Goal: Task Accomplishment & Management: Complete application form

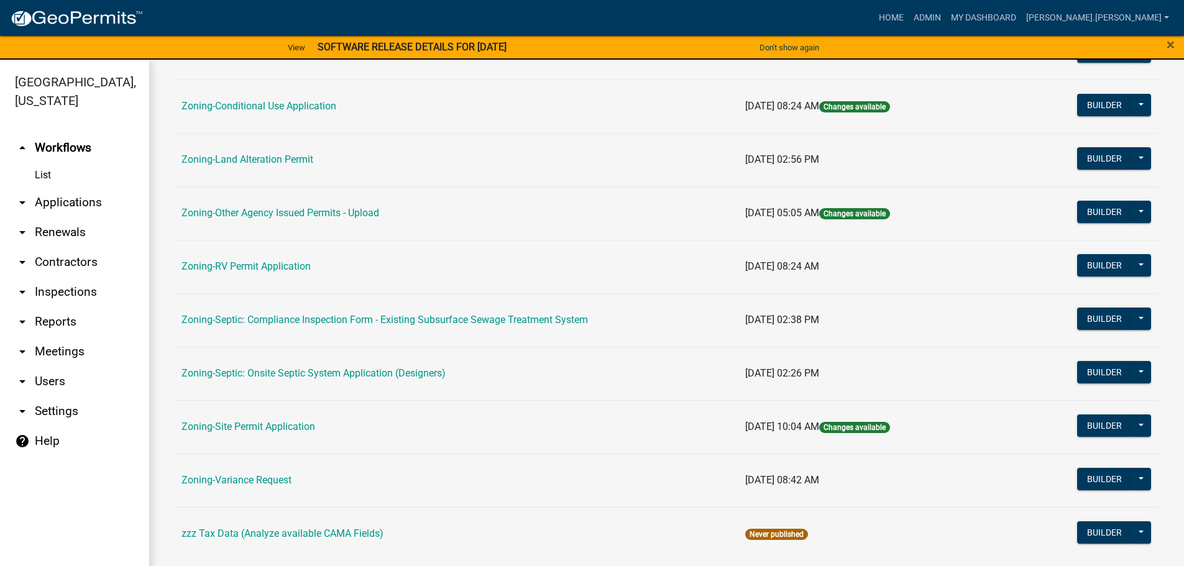
scroll to position [62, 0]
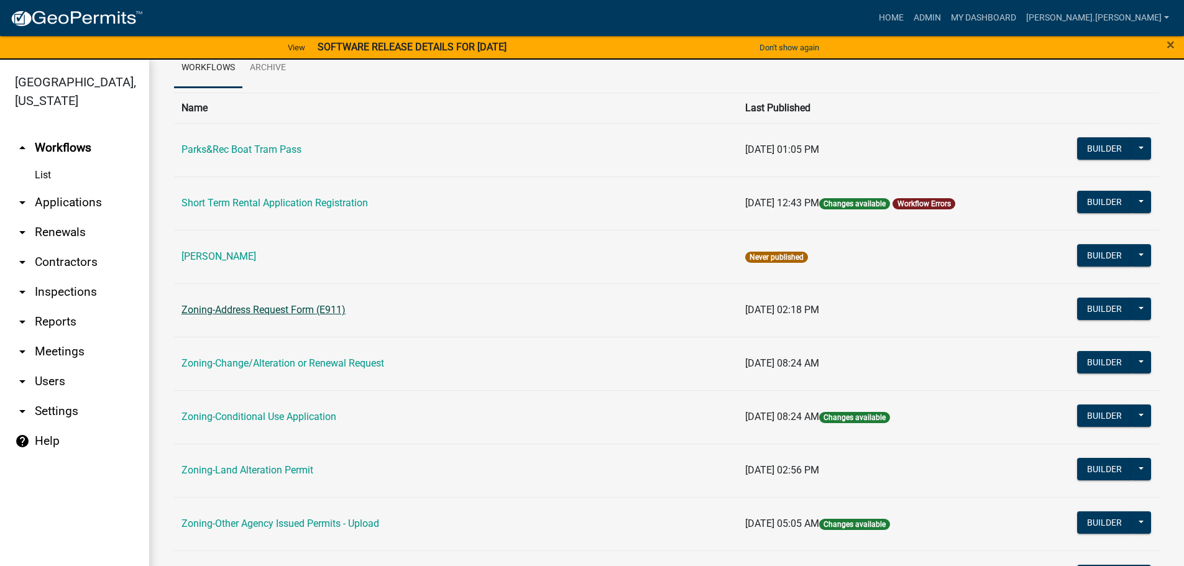
click at [252, 305] on link "Zoning-Address Request Form (E911)" at bounding box center [263, 310] width 164 height 12
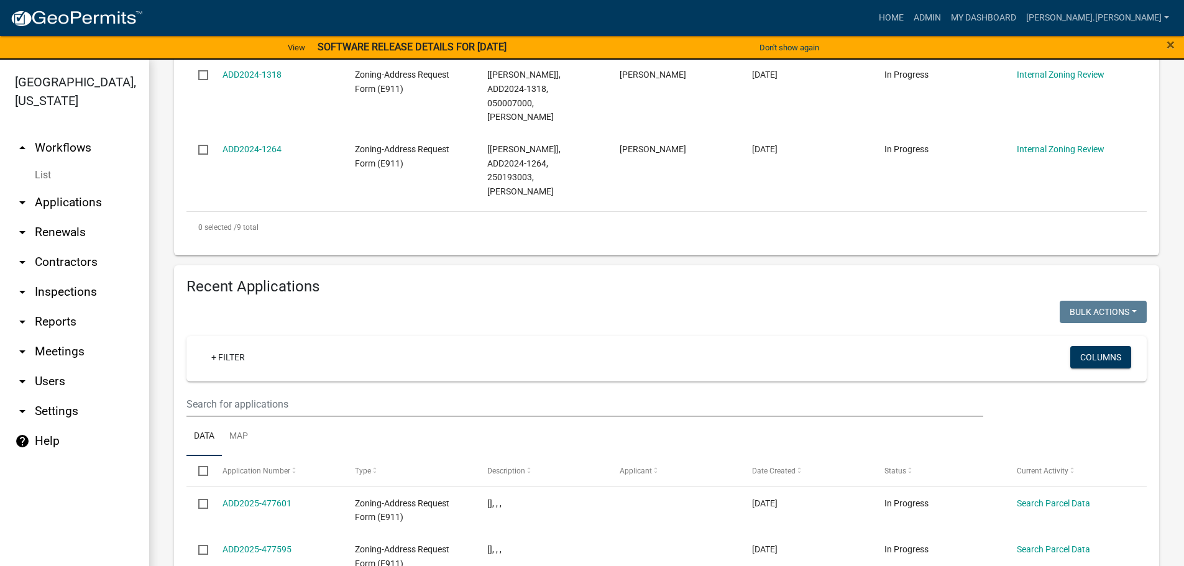
scroll to position [808, 0]
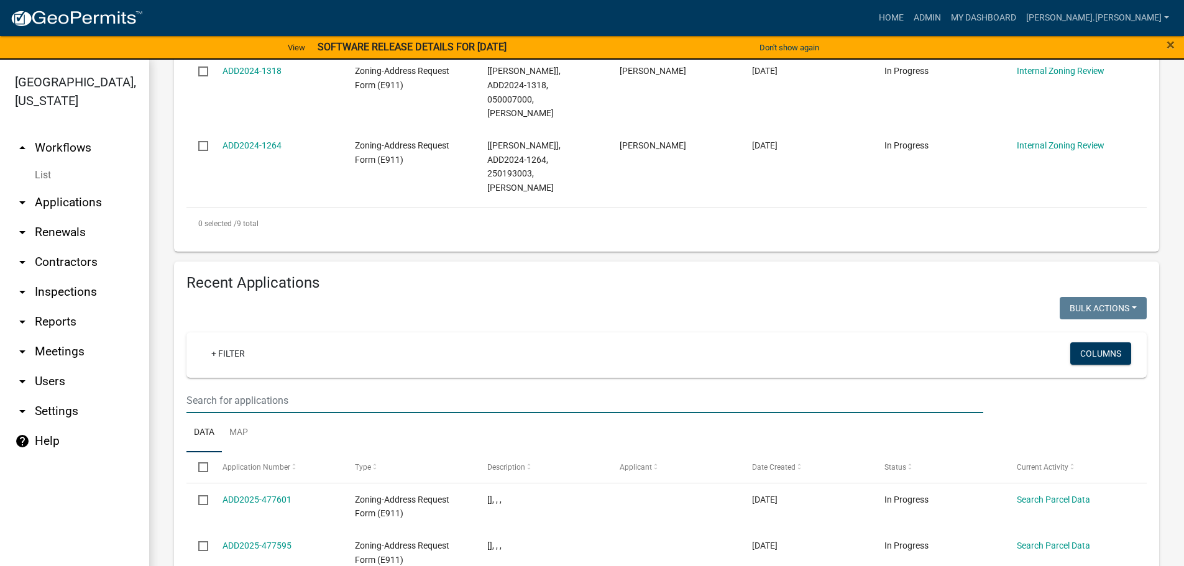
click at [234, 388] on input "text" at bounding box center [584, 400] width 797 height 25
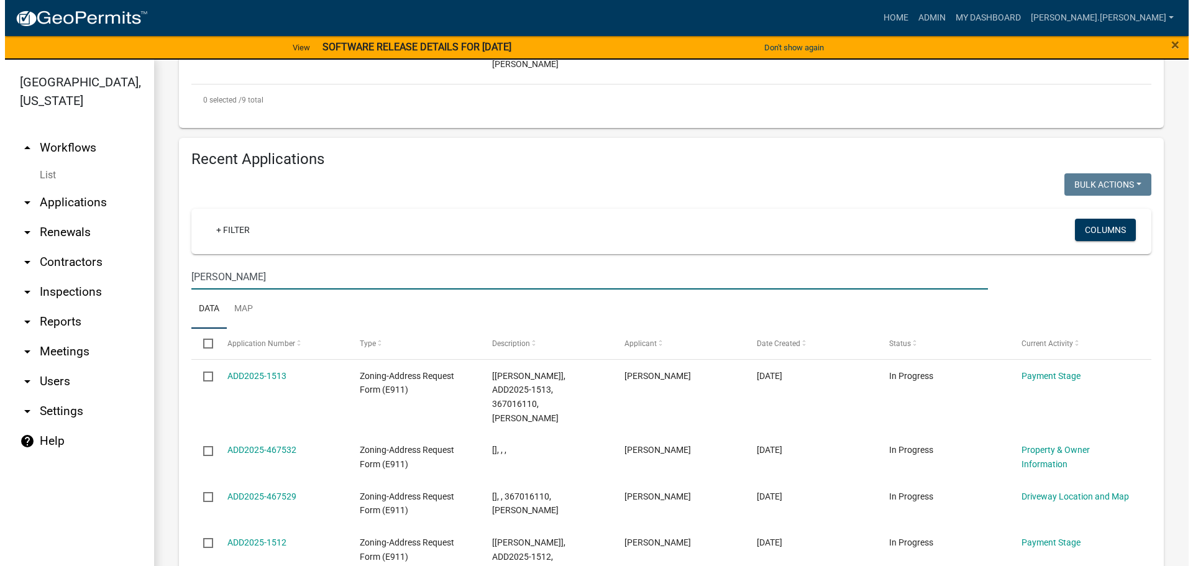
scroll to position [932, 0]
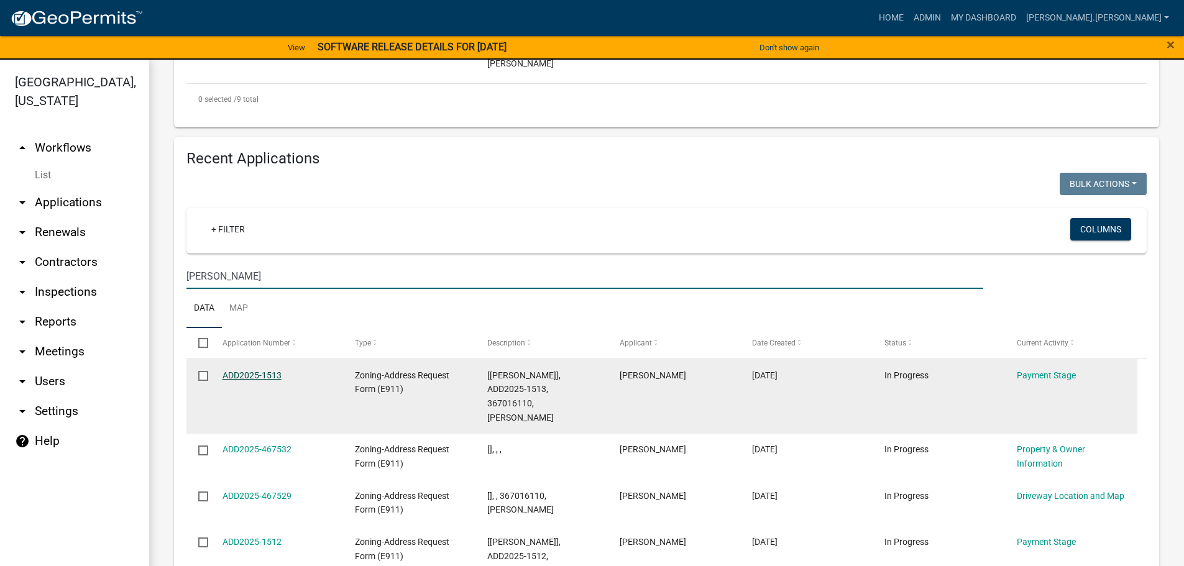
type input "[PERSON_NAME]"
click at [263, 370] on link "ADD2025-1513" at bounding box center [251, 375] width 59 height 10
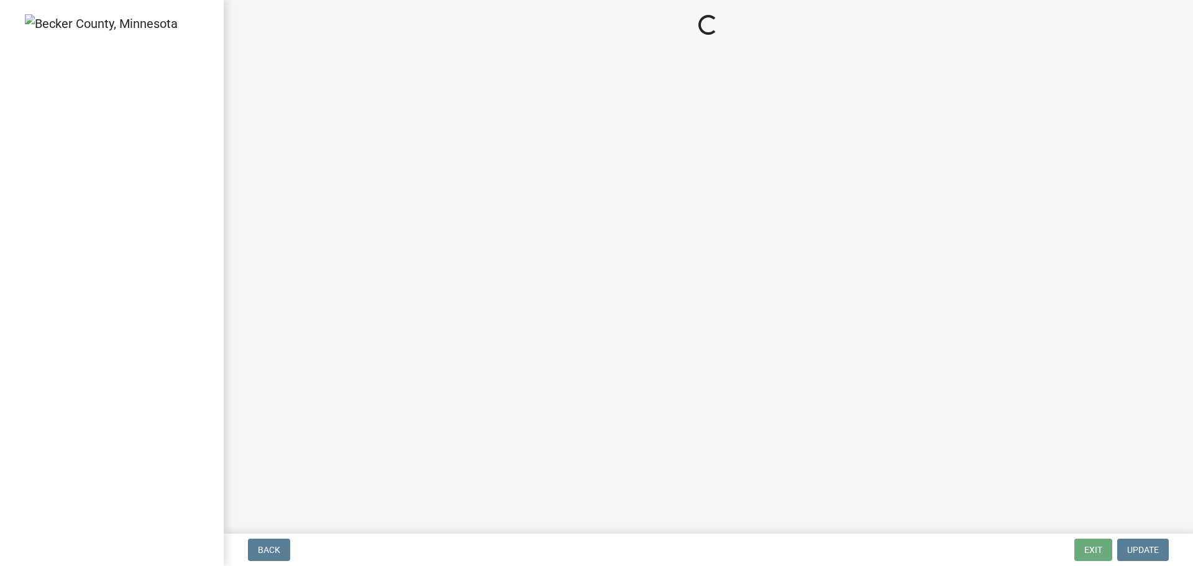
select select "3: 3"
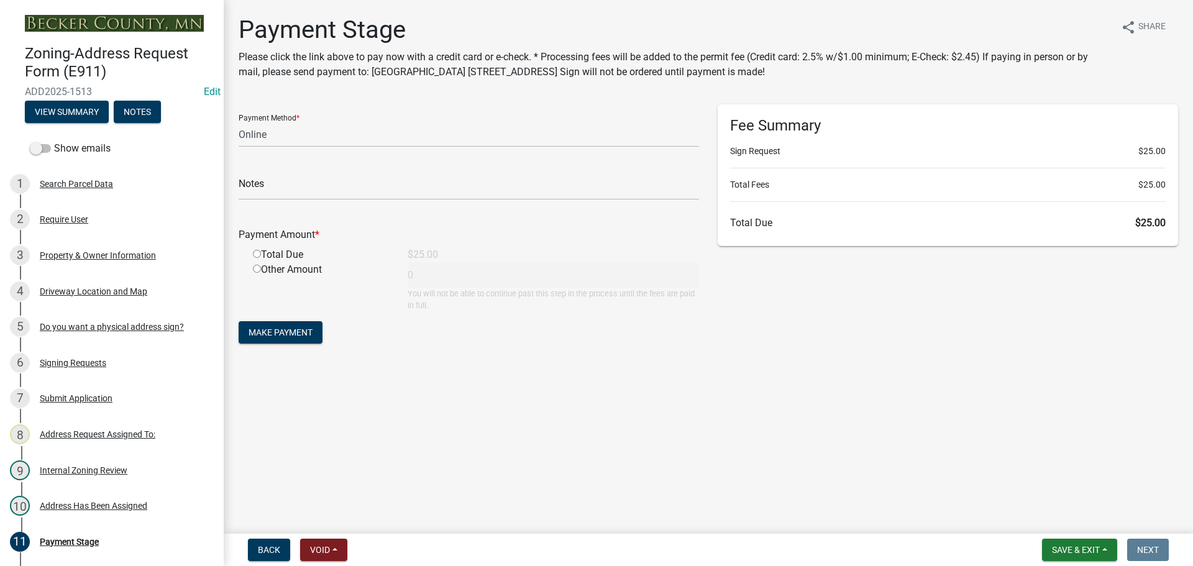
click at [257, 255] on input "radio" at bounding box center [257, 254] width 8 height 8
radio input "true"
type input "25"
click at [300, 337] on span "Make Payment" at bounding box center [281, 332] width 64 height 10
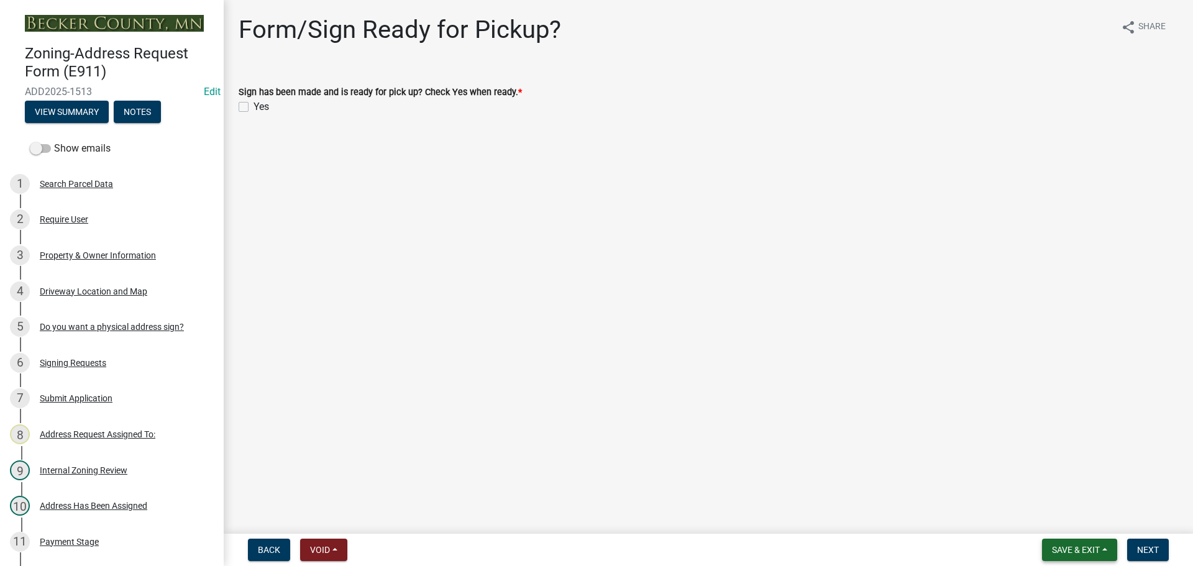
click at [1082, 547] on span "Save & Exit" at bounding box center [1076, 550] width 48 height 10
click at [1074, 523] on button "Save & Exit" at bounding box center [1067, 518] width 99 height 30
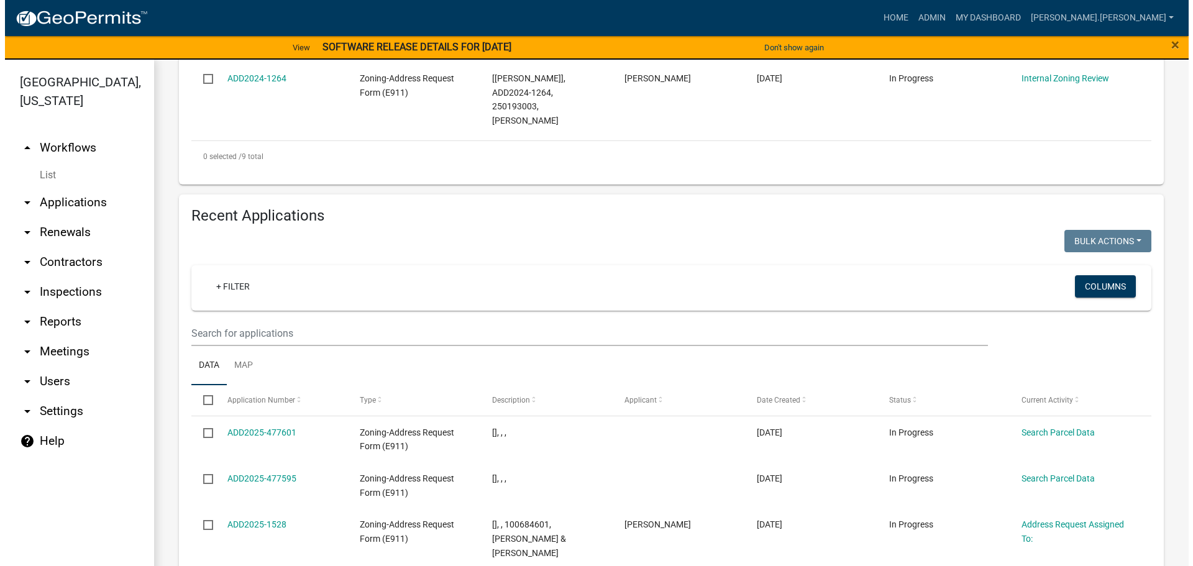
scroll to position [870, 0]
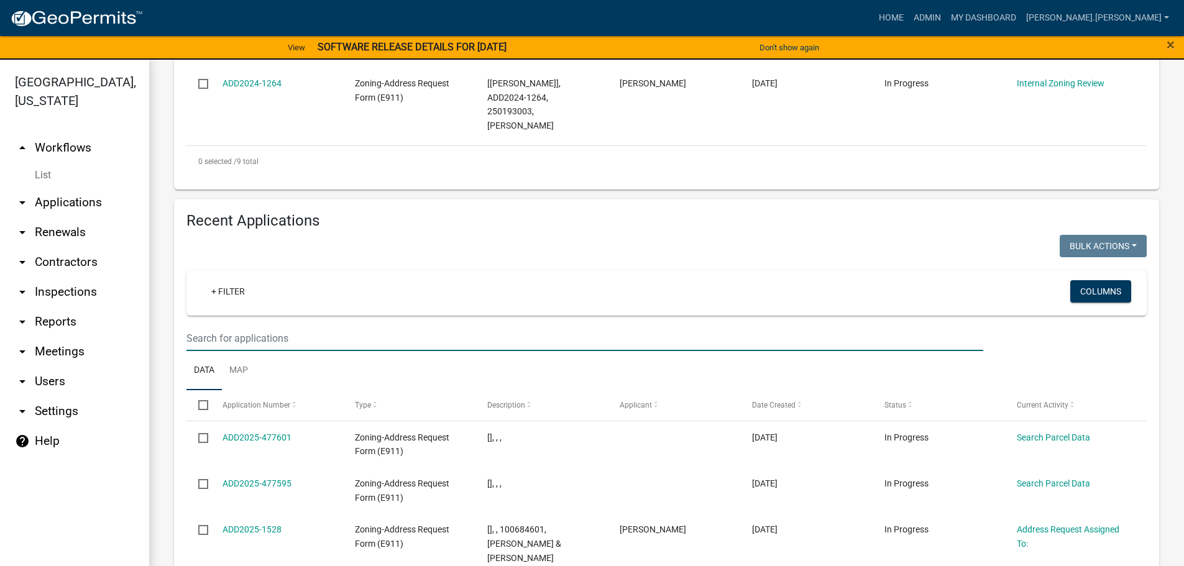
click at [281, 326] on input "text" at bounding box center [584, 338] width 797 height 25
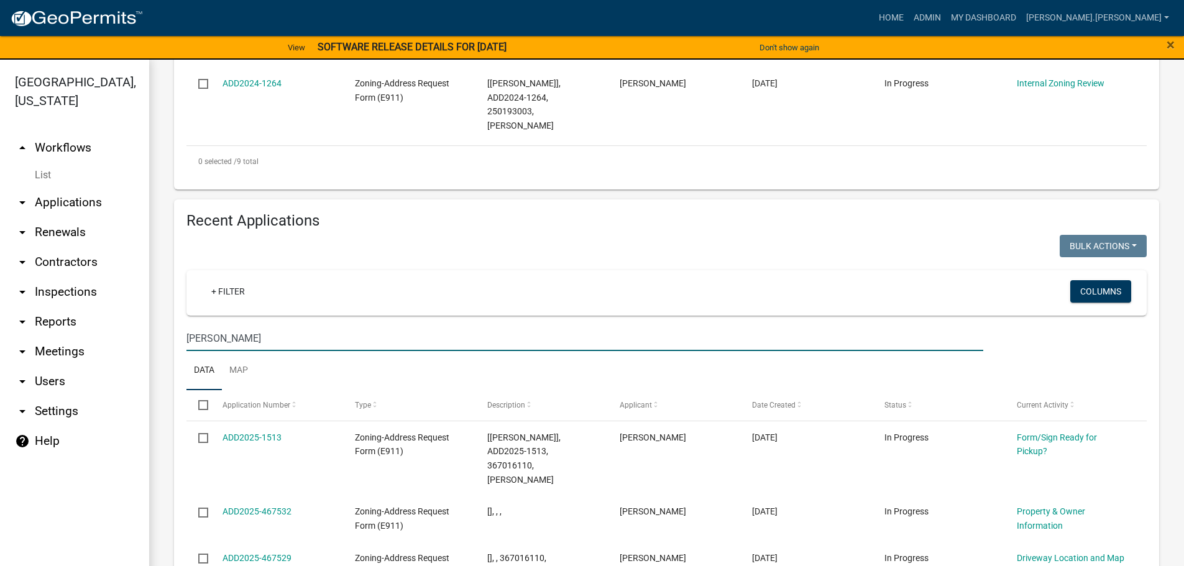
type input "[PERSON_NAME]"
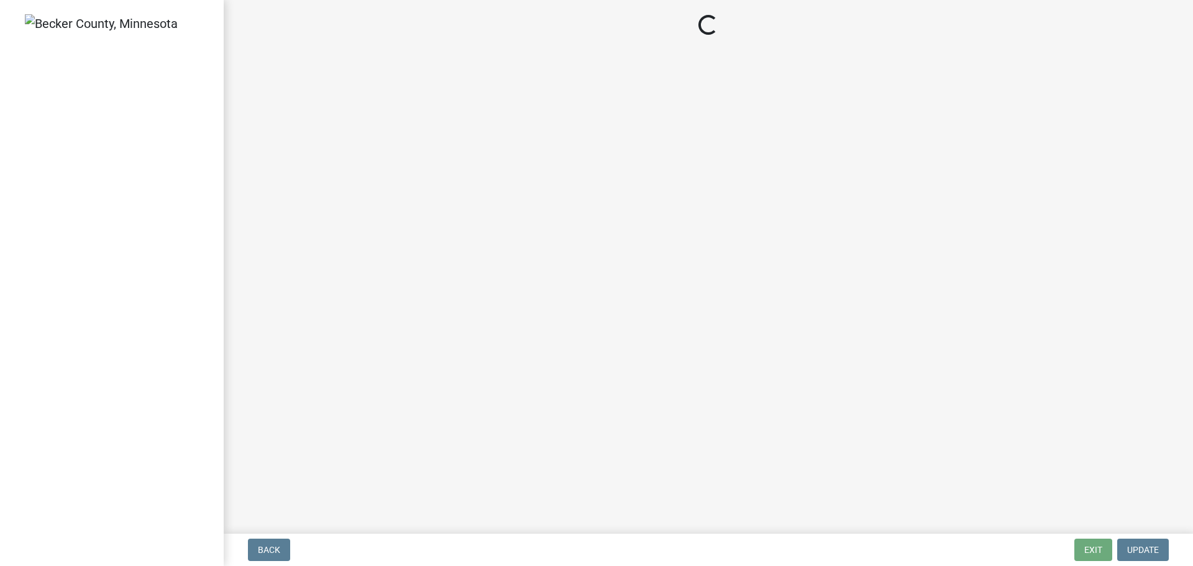
select select "3: 3"
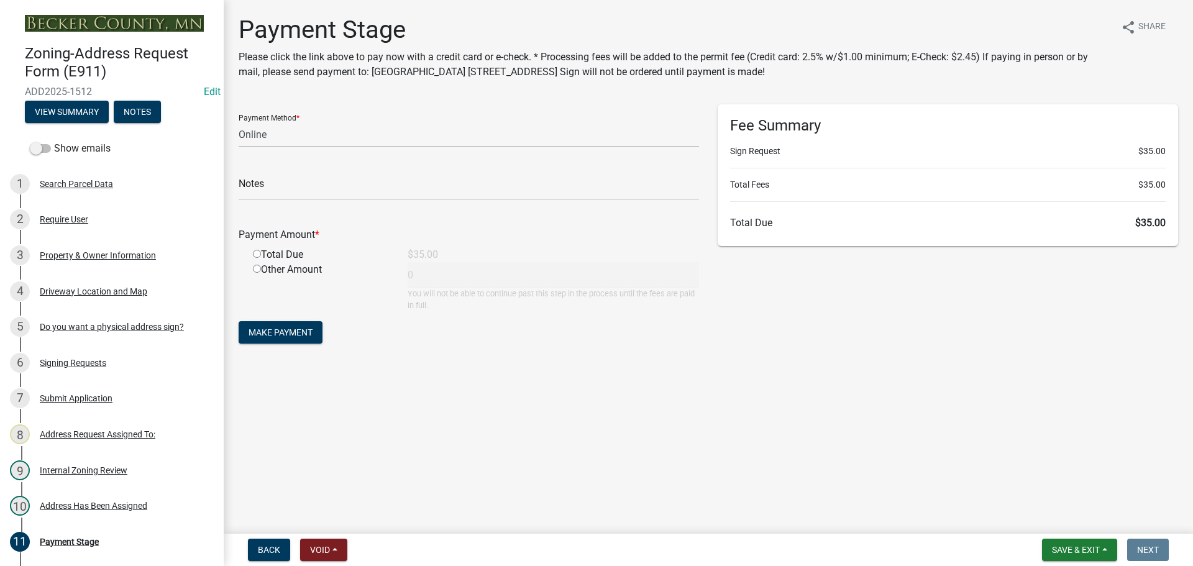
click at [256, 254] on input "radio" at bounding box center [257, 254] width 8 height 8
radio input "true"
type input "35"
click at [273, 332] on span "Make Payment" at bounding box center [281, 332] width 64 height 10
